Goal: Task Accomplishment & Management: Use online tool/utility

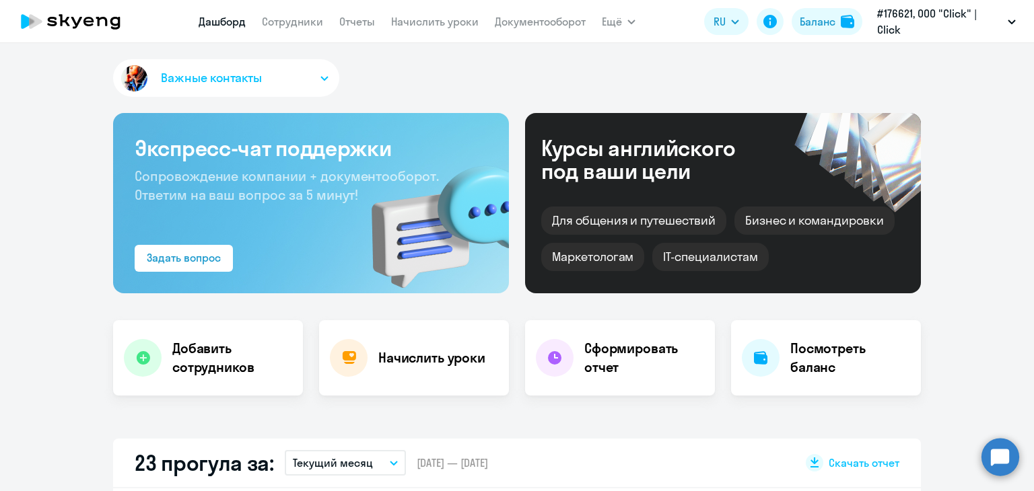
click at [290, 32] on nav "[PERSON_NAME] Отчеты Начислить уроки Документооборот" at bounding box center [392, 21] width 387 height 27
click at [435, 18] on link "Начислить уроки" at bounding box center [434, 21] width 87 height 13
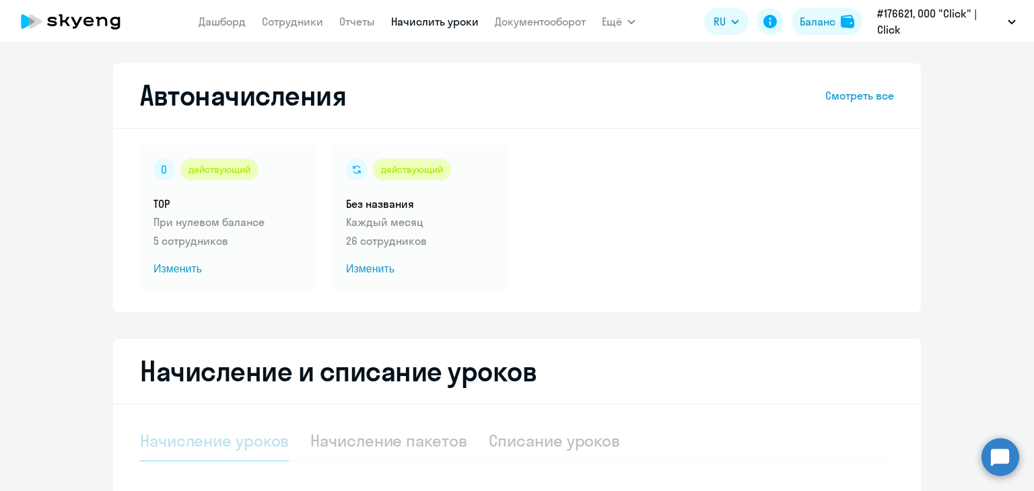
select select "10"
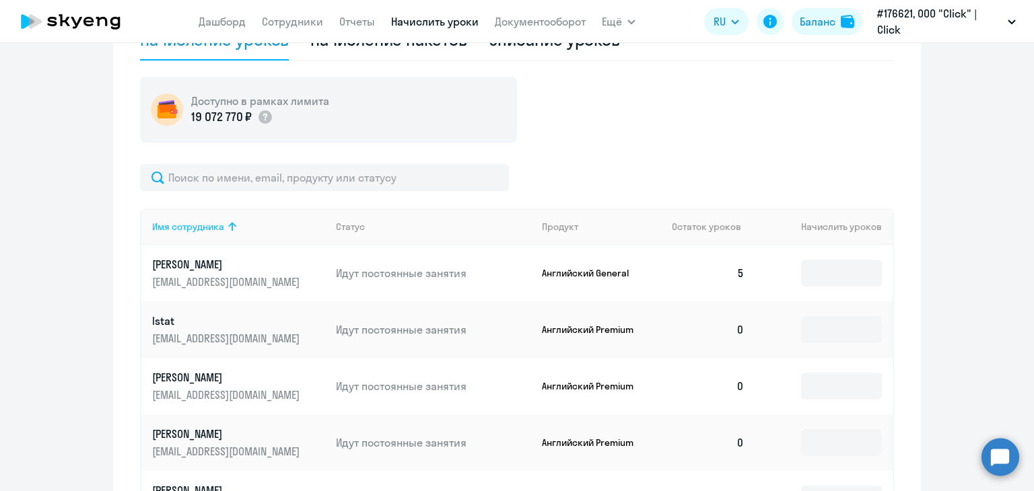
scroll to position [404, 0]
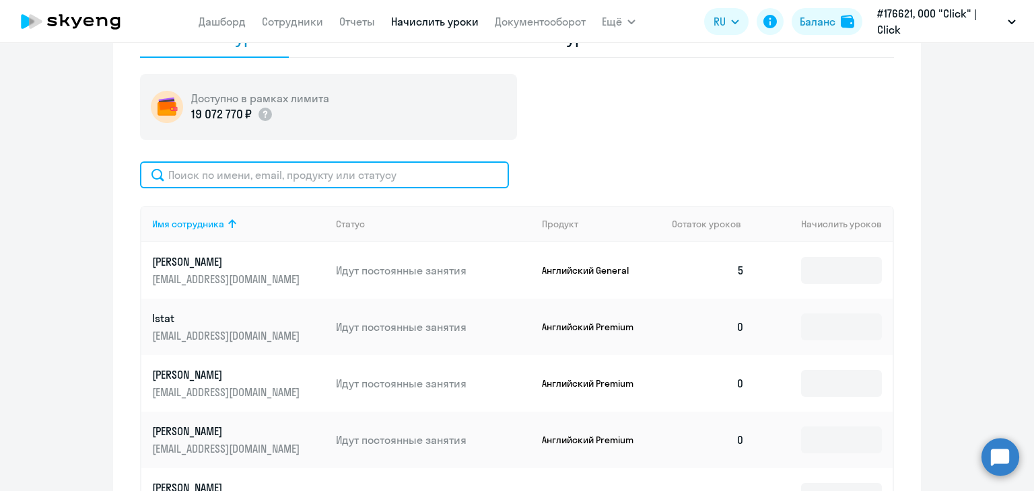
click at [236, 174] on input "text" at bounding box center [324, 175] width 369 height 27
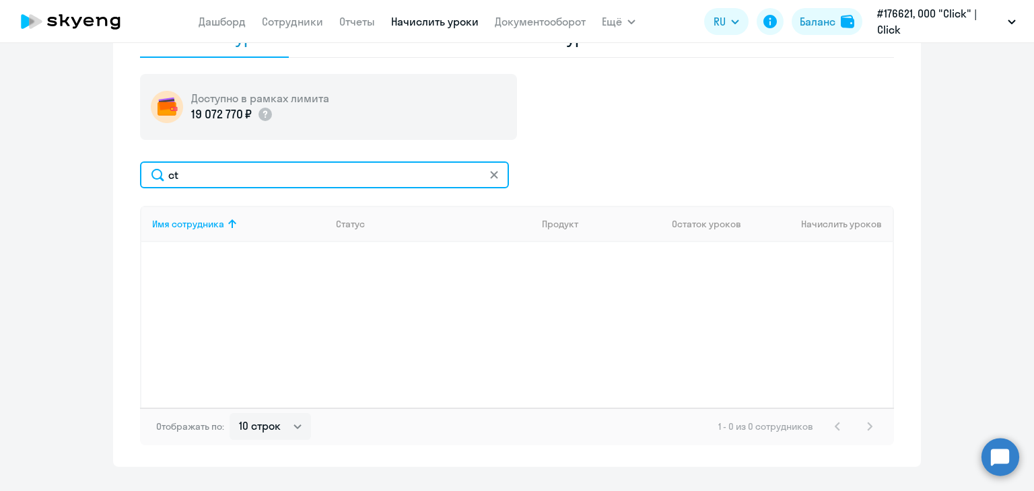
type input "c"
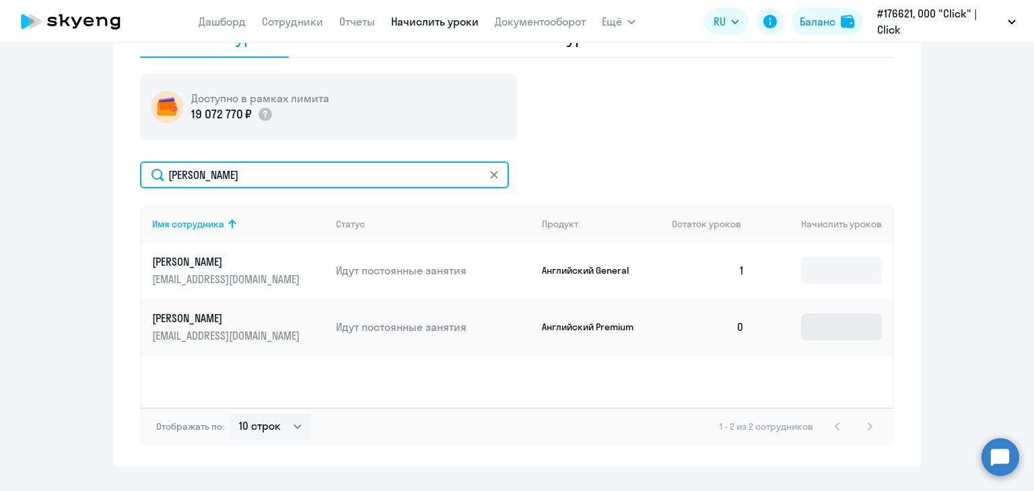
type input "[PERSON_NAME]"
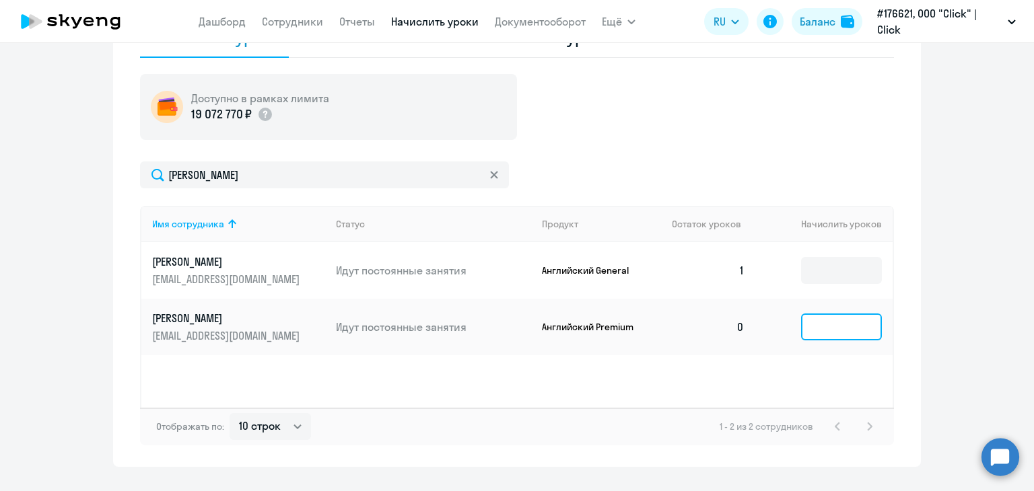
click at [842, 334] on input at bounding box center [841, 327] width 81 height 27
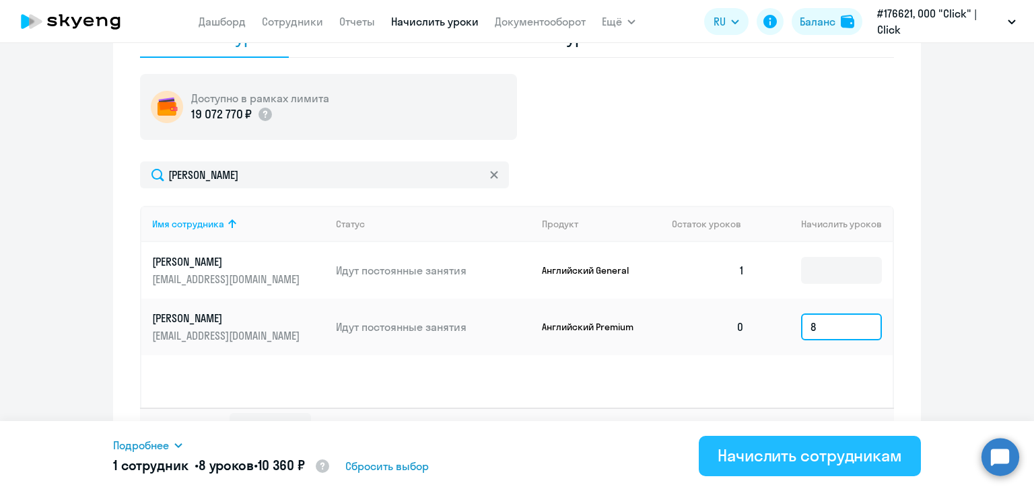
type input "8"
click at [798, 446] on button "Начислить сотрудникам" at bounding box center [810, 456] width 222 height 40
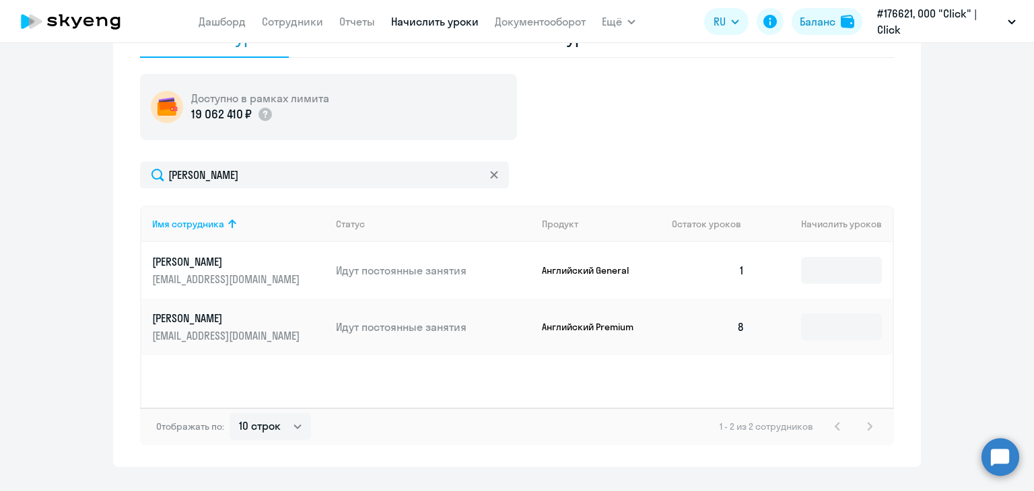
click at [573, 466] on div "Начисление и списание уроков Начисление уроков Начисление пакетов Списание урок…" at bounding box center [517, 201] width 808 height 532
